Goal: Find specific page/section: Find specific page/section

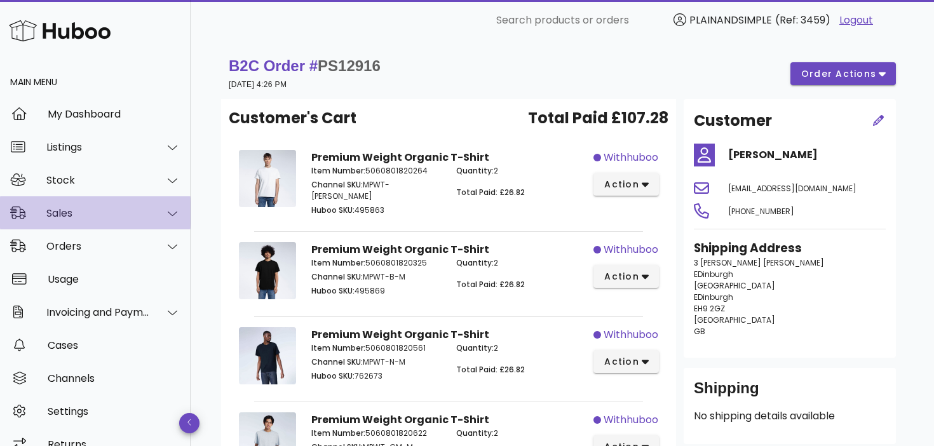
click at [173, 212] on icon at bounding box center [173, 213] width 10 height 11
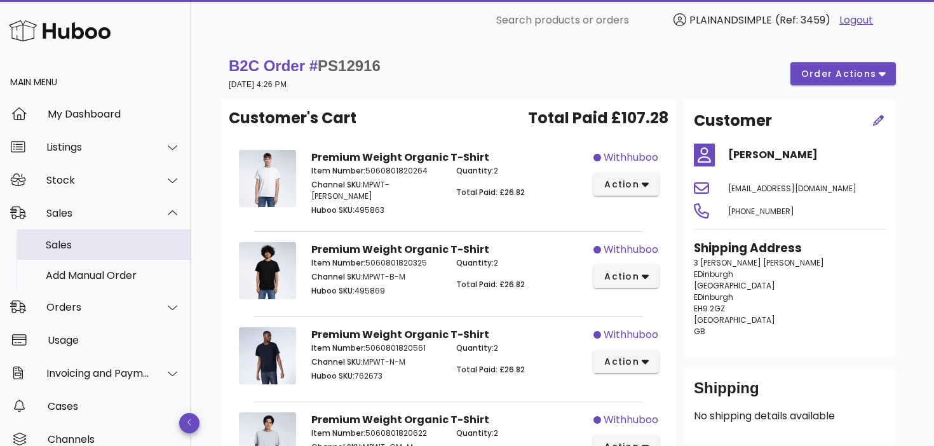
click at [146, 246] on div "Sales" at bounding box center [113, 245] width 135 height 12
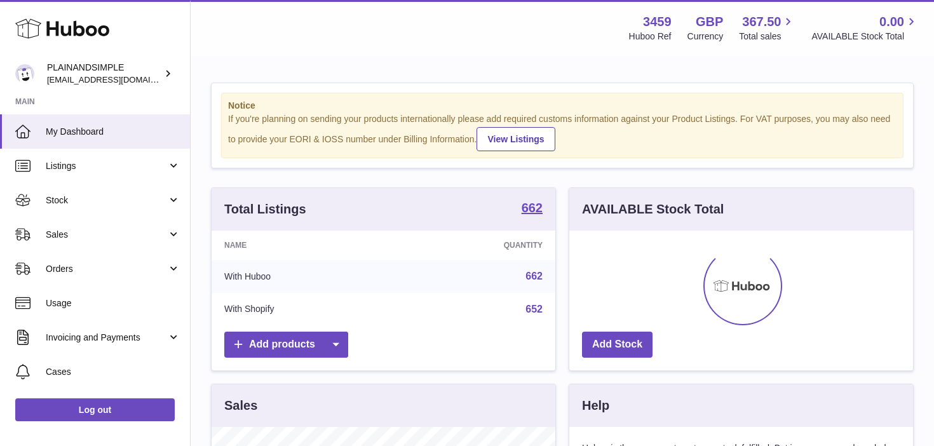
scroll to position [198, 344]
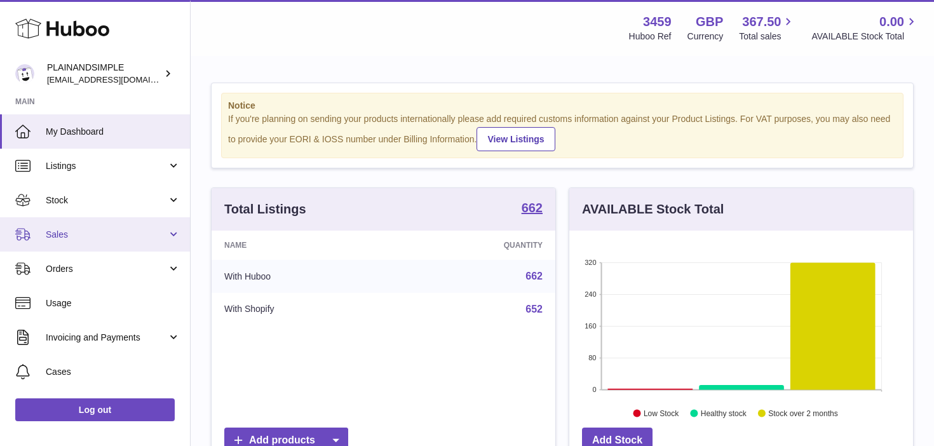
click at [170, 231] on link "Sales" at bounding box center [95, 234] width 190 height 34
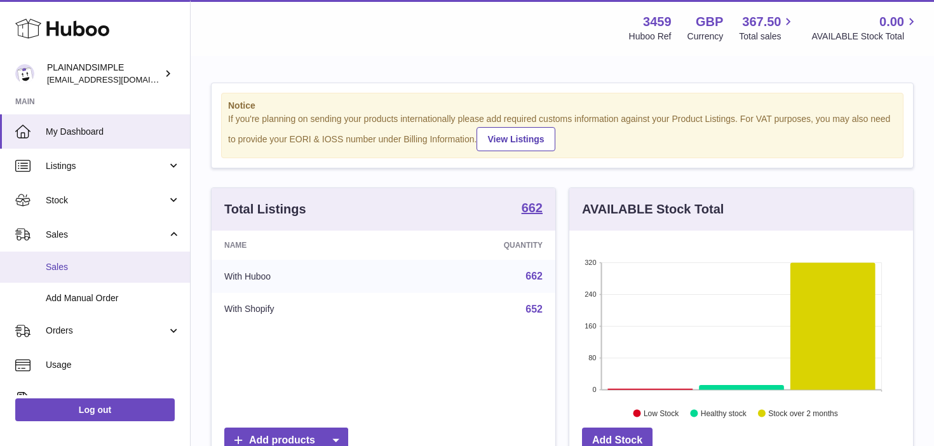
click at [135, 272] on span "Sales" at bounding box center [113, 267] width 135 height 12
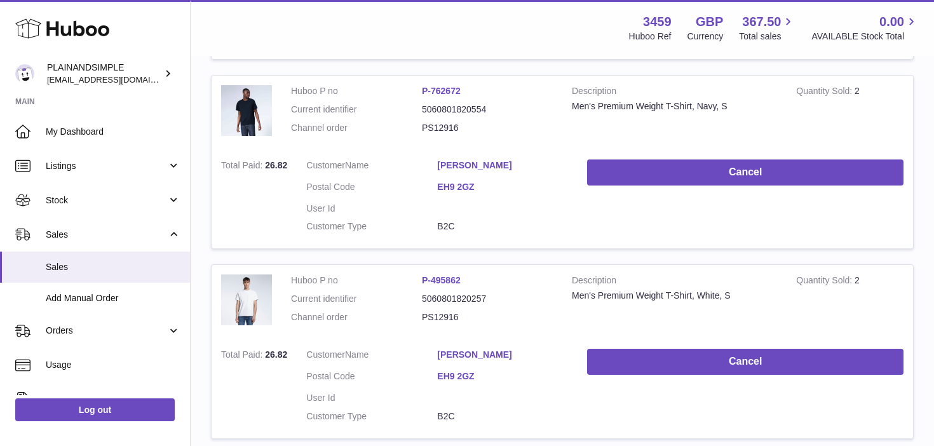
scroll to position [699, 0]
